Goal: Task Accomplishment & Management: Manage account settings

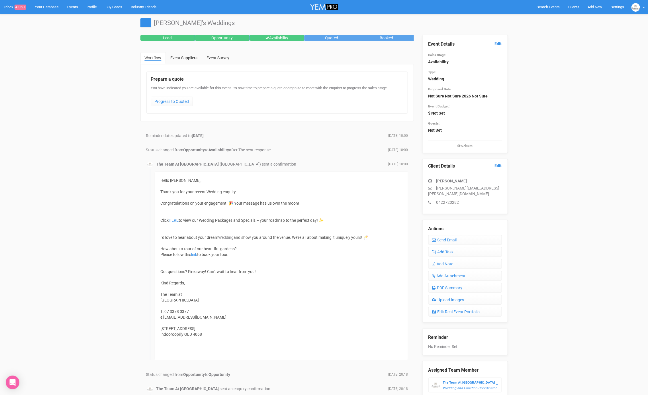
scroll to position [0, 0]
drag, startPoint x: 481, startPoint y: 189, endPoint x: 430, endPoint y: 185, distance: 50.9
click at [430, 185] on div "Clara Buchanan clara.e.buchanan@gmail.com 0422720282" at bounding box center [464, 188] width 73 height 33
copy div "clara.e.buchanan@gmail.com"
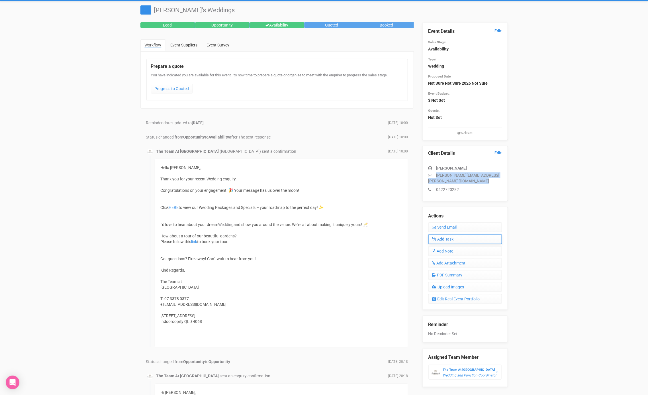
scroll to position [13, 0]
click at [449, 234] on link "Add Task" at bounding box center [464, 239] width 73 height 10
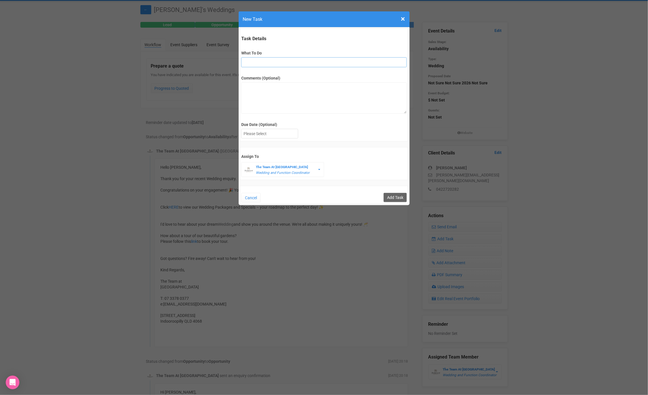
click at [297, 57] on input "What To Do" at bounding box center [323, 62] width 165 height 10
type input "INVITE (possible open day)"
click at [265, 135] on div at bounding box center [269, 133] width 56 height 9
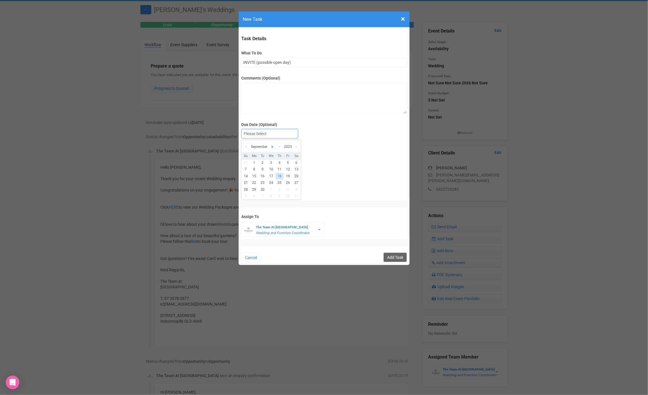
click at [271, 148] on icon at bounding box center [272, 147] width 6 height 8
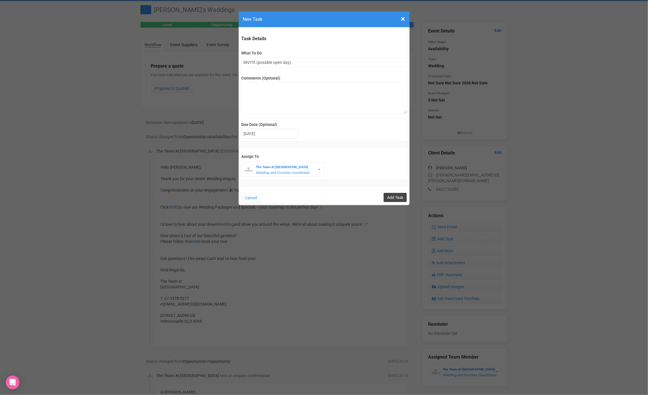
click at [399, 199] on input "Add Task" at bounding box center [395, 197] width 23 height 9
type input "Save"
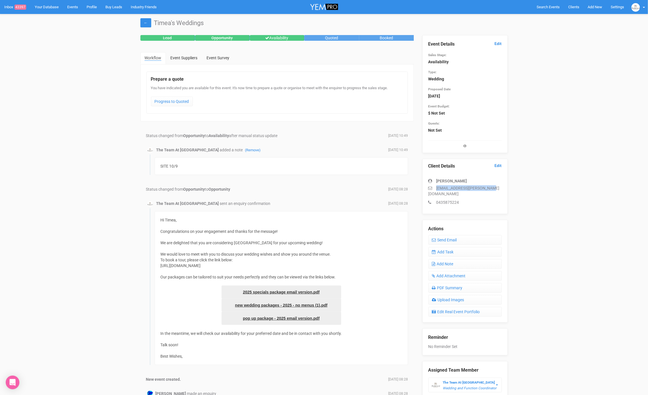
drag, startPoint x: 494, startPoint y: 186, endPoint x: 436, endPoint y: 186, distance: 58.1
click at [435, 186] on p "[EMAIL_ADDRESS][PERSON_NAME][DOMAIN_NAME]" at bounding box center [464, 190] width 73 height 11
copy p "[EMAIL_ADDRESS][PERSON_NAME][DOMAIN_NAME]"
click at [457, 247] on link "Add Task" at bounding box center [464, 252] width 73 height 10
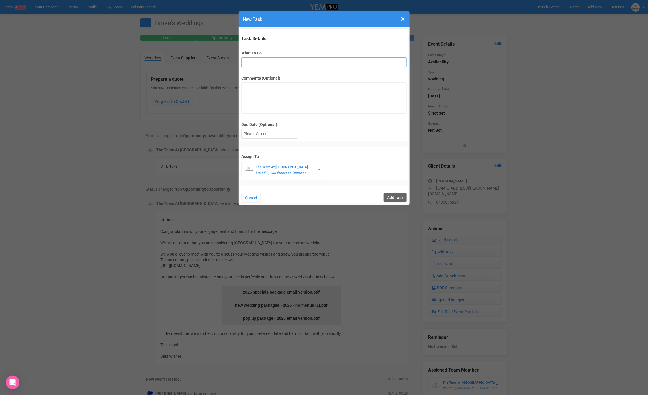
click at [281, 64] on input "What To Do" at bounding box center [323, 62] width 165 height 10
type input "INVITE (possible open day)"
click at [264, 134] on div at bounding box center [269, 133] width 56 height 9
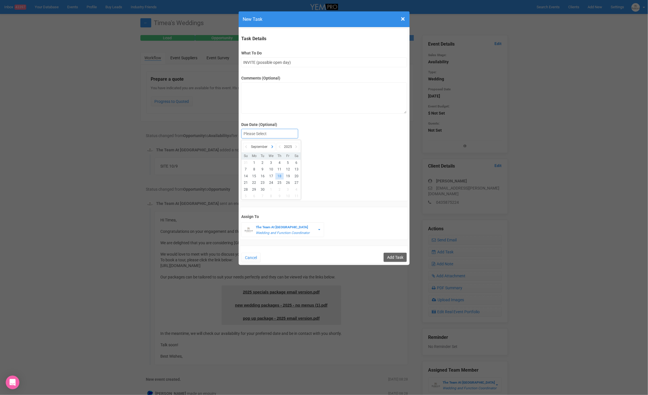
click at [271, 146] on icon at bounding box center [272, 147] width 6 height 8
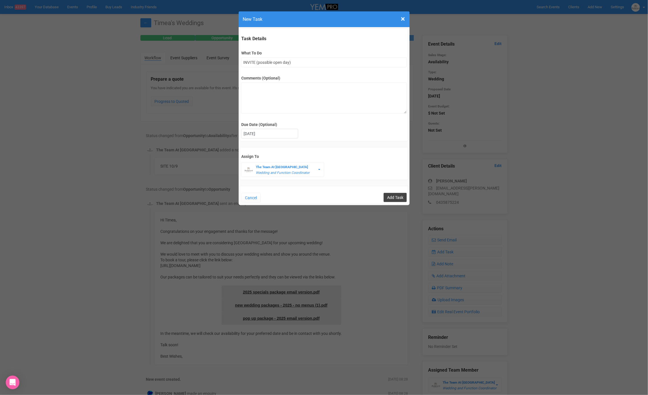
click at [401, 196] on input "Add Task" at bounding box center [395, 197] width 23 height 9
type input "Save"
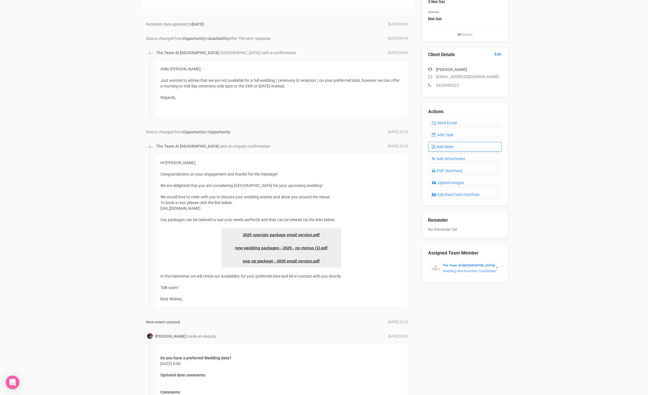
scroll to position [101, 0]
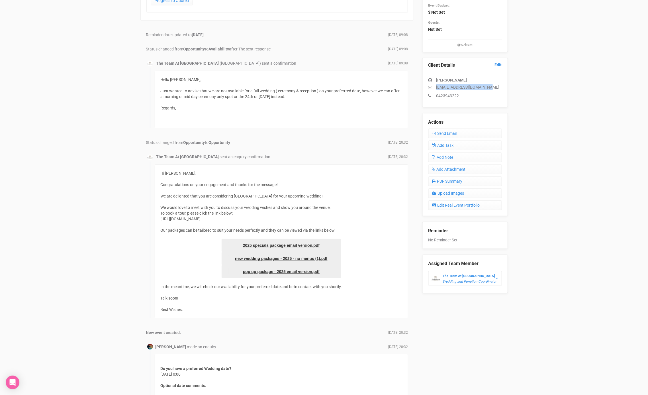
drag, startPoint x: 492, startPoint y: 87, endPoint x: 431, endPoint y: 85, distance: 60.4
click at [432, 85] on p "shanmcdermott@outlook.com" at bounding box center [464, 87] width 73 height 6
copy p "shanmcdermott@outlook.com"
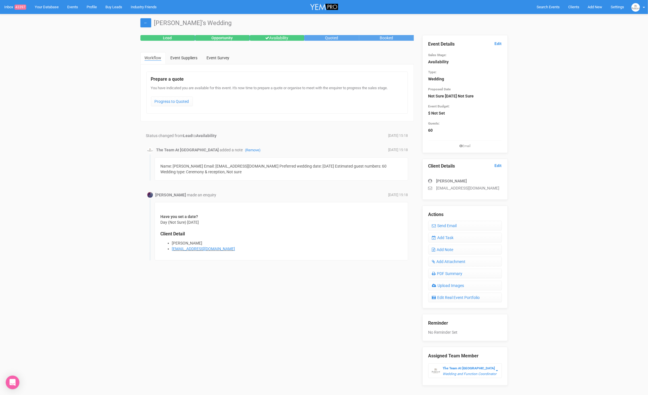
drag, startPoint x: 499, startPoint y: 188, endPoint x: 436, endPoint y: 186, distance: 63.0
click at [436, 186] on p "ashleighrebecca15@hotmail.com" at bounding box center [464, 188] width 73 height 6
copy p "ashleighrebecca15@hotmail.com"
click at [449, 238] on link "Add Task" at bounding box center [464, 238] width 73 height 10
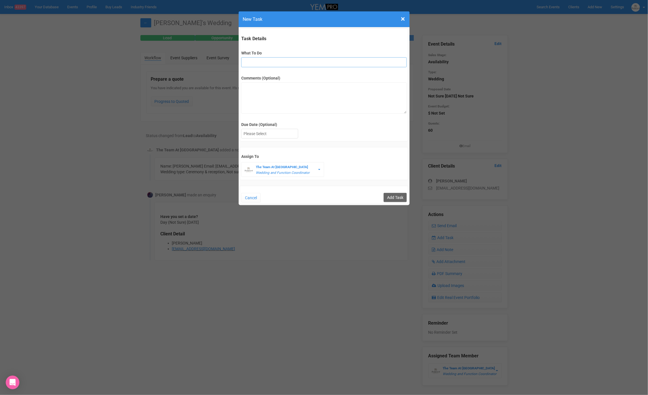
click at [291, 58] on input "What To Do" at bounding box center [323, 62] width 165 height 10
type input "INVITE (possible open day)"
click at [283, 133] on div at bounding box center [269, 133] width 56 height 9
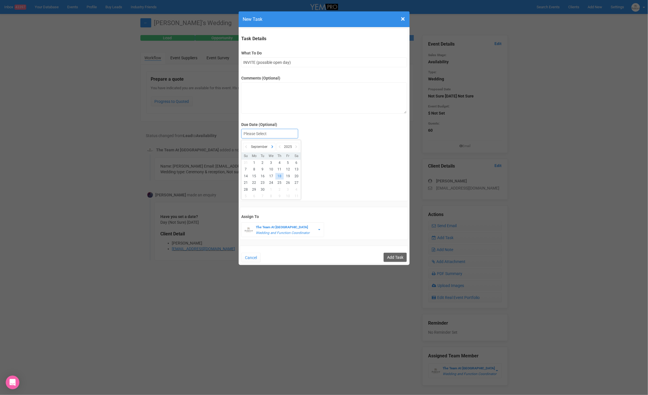
click at [272, 143] on icon at bounding box center [272, 147] width 6 height 8
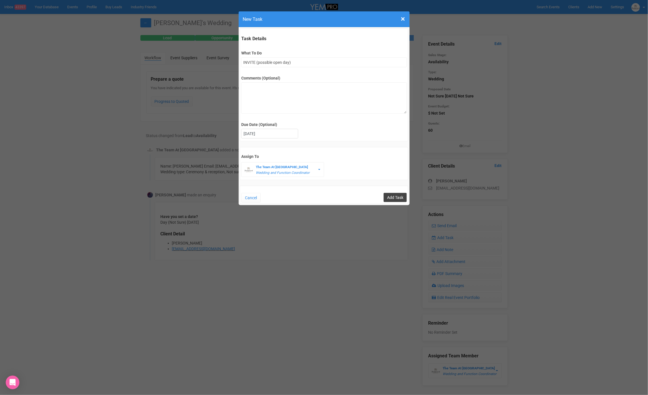
click at [401, 195] on input "Add Task" at bounding box center [395, 197] width 23 height 9
type input "Save"
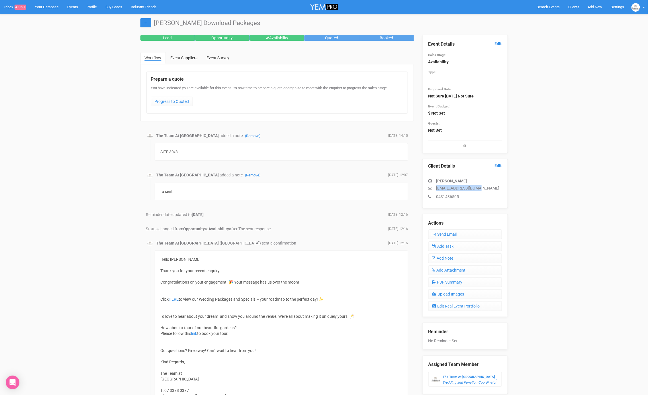
drag, startPoint x: 486, startPoint y: 188, endPoint x: 436, endPoint y: 189, distance: 50.7
click at [436, 189] on p "ainsandcal@gmail.com" at bounding box center [464, 188] width 73 height 6
copy p "ainsandcal@gmail.com"
click at [441, 243] on link "Add Task" at bounding box center [464, 246] width 73 height 10
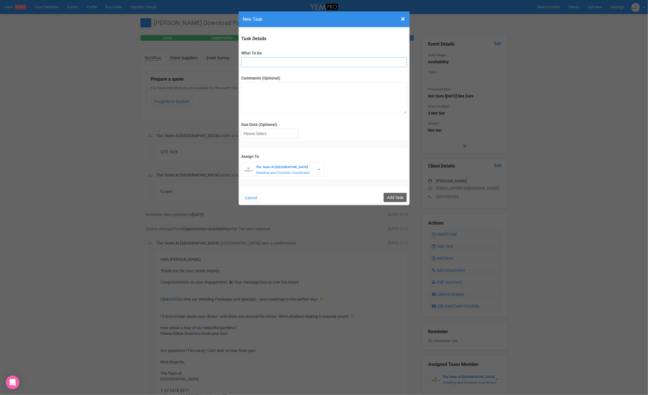
click at [320, 60] on input "What To Do" at bounding box center [323, 62] width 165 height 10
type input "INVITE (possible open day)"
click at [276, 134] on div at bounding box center [269, 133] width 56 height 9
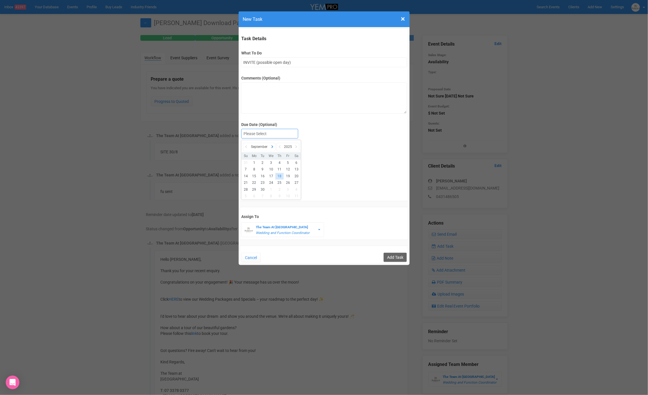
click at [273, 144] on icon at bounding box center [272, 147] width 6 height 8
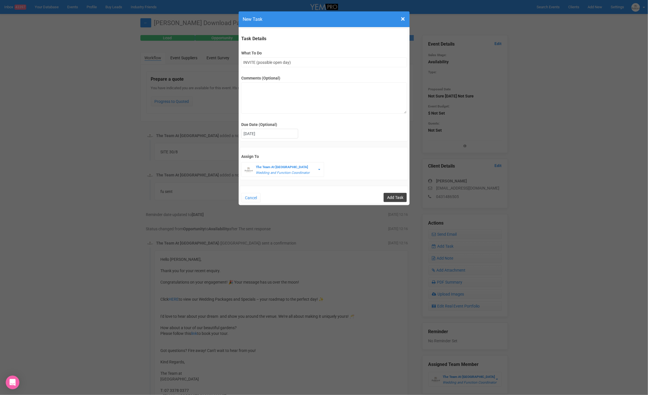
click at [392, 198] on input "Add Task" at bounding box center [395, 197] width 23 height 9
type input "Save"
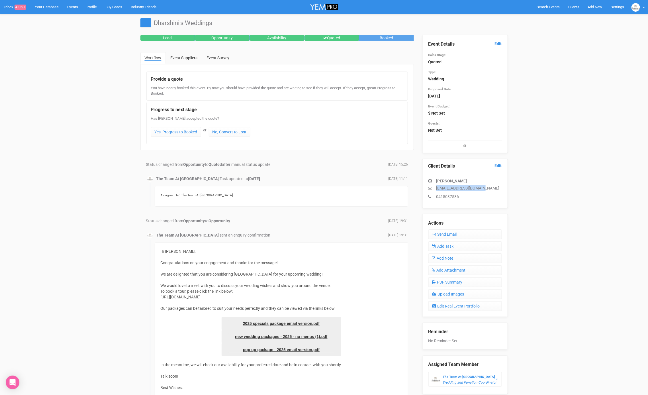
drag, startPoint x: 484, startPoint y: 188, endPoint x: 434, endPoint y: 188, distance: 49.8
click at [434, 188] on p "[EMAIL_ADDRESS][DOMAIN_NAME]" at bounding box center [464, 188] width 73 height 6
copy p "[EMAIL_ADDRESS][DOMAIN_NAME]"
click at [502, 44] on div "Event Details Edit Sales Stage: Quoted Type: Wedding Proposed Date [DATE] Heads…" at bounding box center [464, 94] width 85 height 118
click at [501, 44] on link "Edit" at bounding box center [498, 43] width 7 height 5
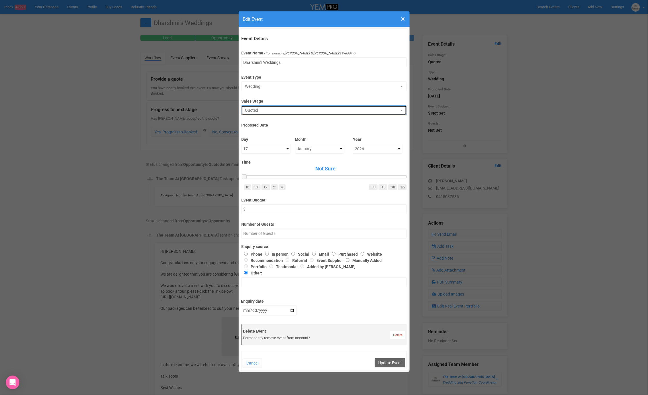
click at [317, 112] on span "Quoted" at bounding box center [322, 110] width 154 height 6
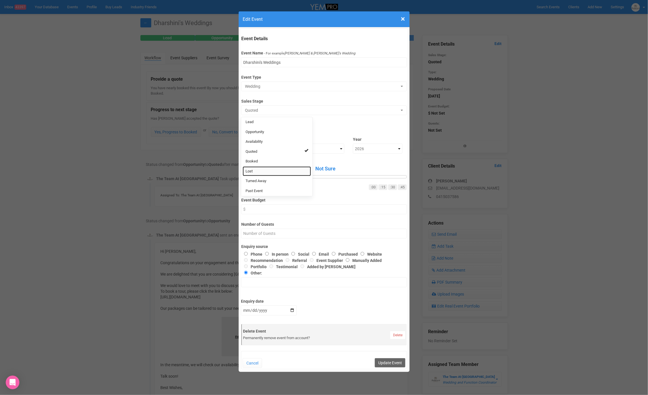
click at [264, 170] on link "Lost" at bounding box center [277, 171] width 68 height 10
select select "10"
click at [389, 364] on button "Update Event" at bounding box center [390, 362] width 30 height 9
